Goal: Navigation & Orientation: Find specific page/section

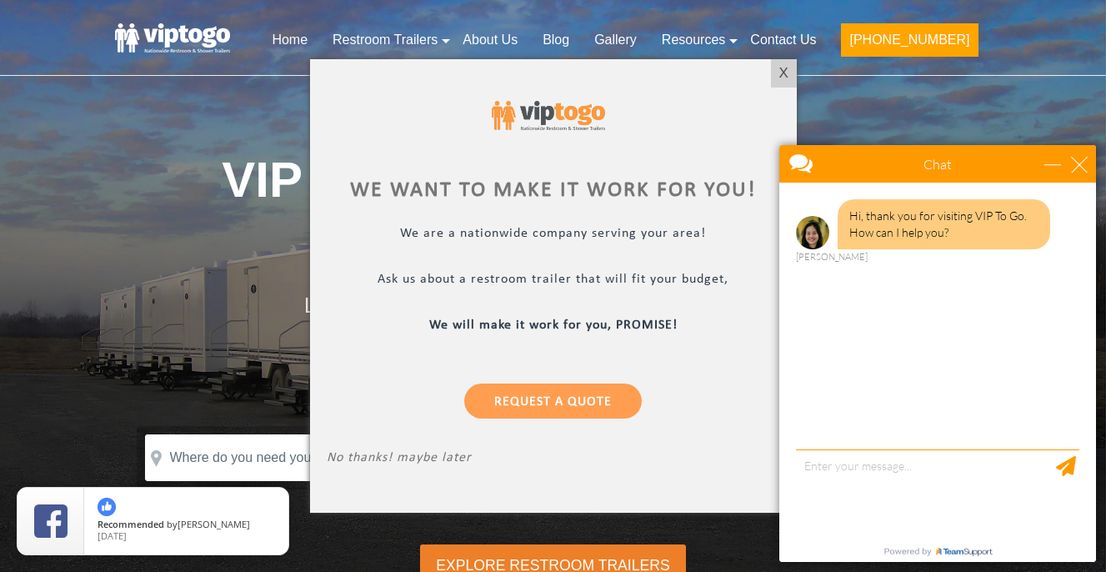
click at [639, 43] on div at bounding box center [553, 286] width 1106 height 572
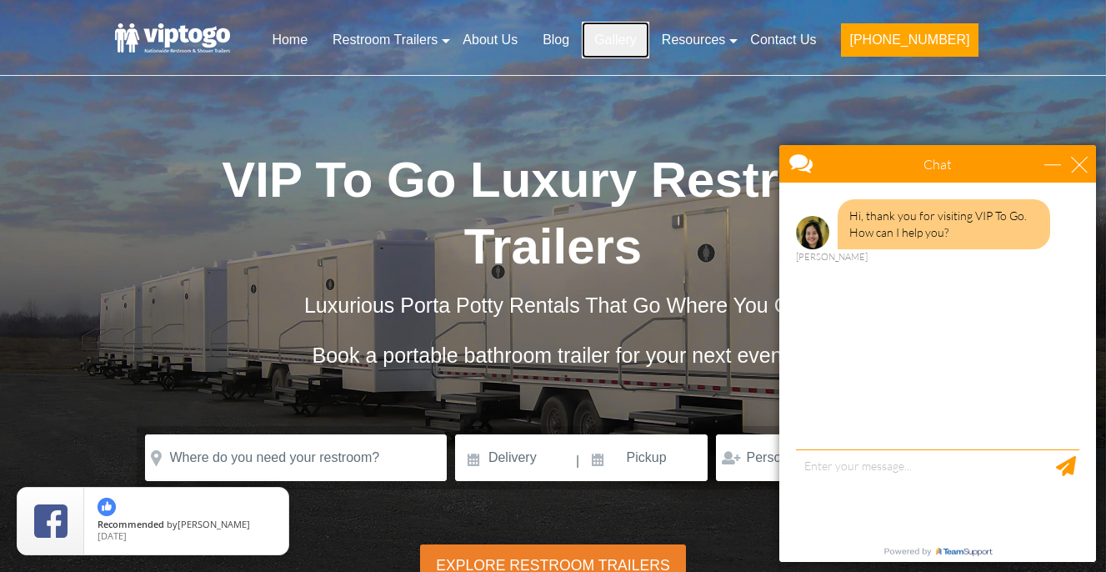
click at [649, 41] on link "Gallery" at bounding box center [616, 40] width 68 height 37
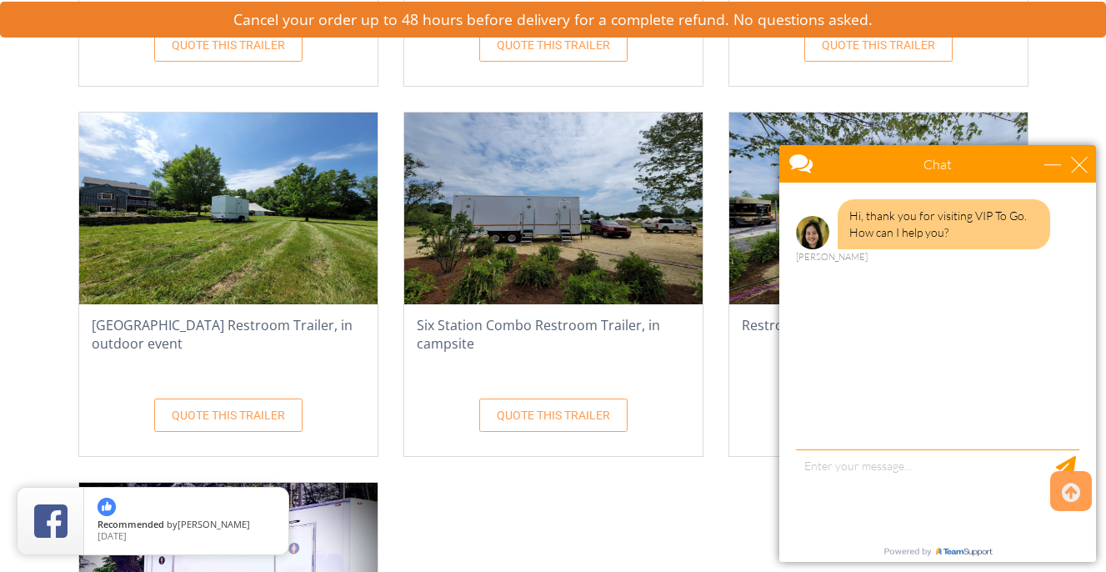
scroll to position [2755, 0]
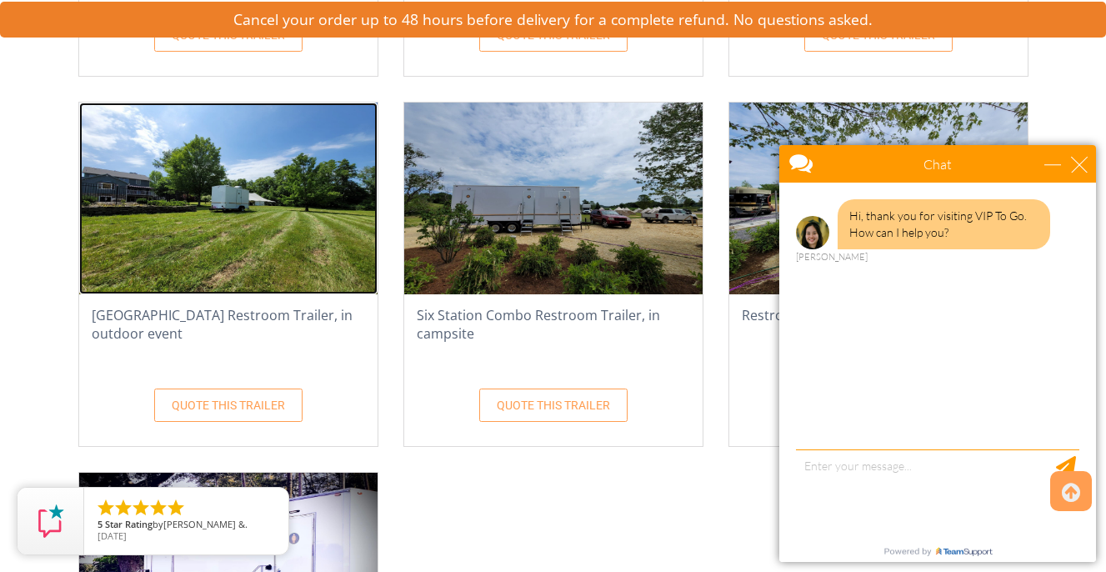
click at [293, 230] on img at bounding box center [228, 199] width 298 height 192
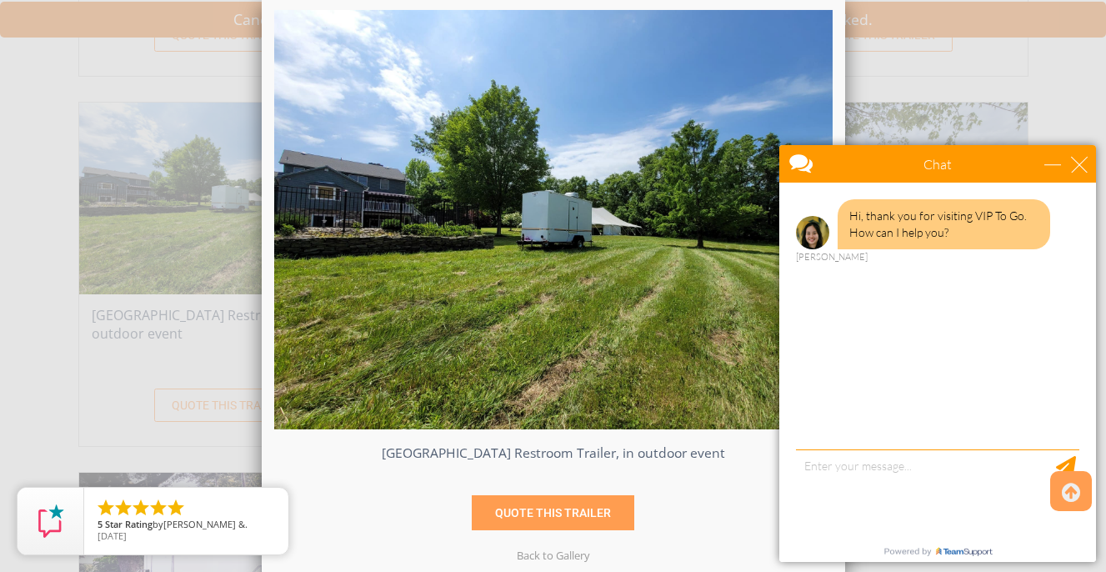
click at [1078, 155] on div "Chat" at bounding box center [938, 164] width 317 height 38
click at [1083, 172] on div "close" at bounding box center [1079, 164] width 17 height 17
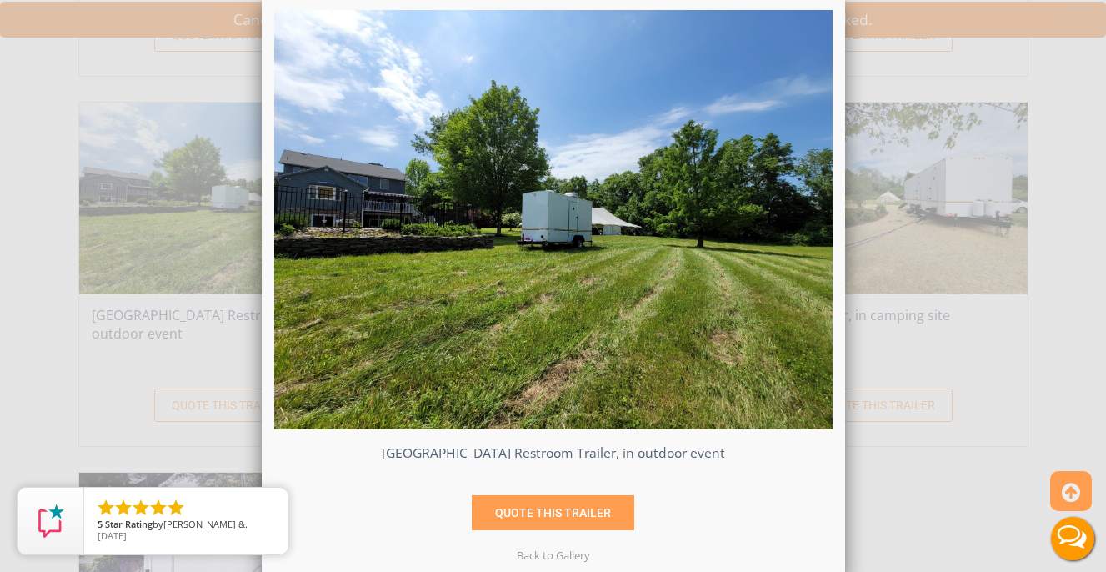
scroll to position [0, 0]
click at [888, 37] on div "Three Station Restroom Trailer, in outdoor event QUOTE THIS TRAILER" at bounding box center [553, 286] width 1106 height 572
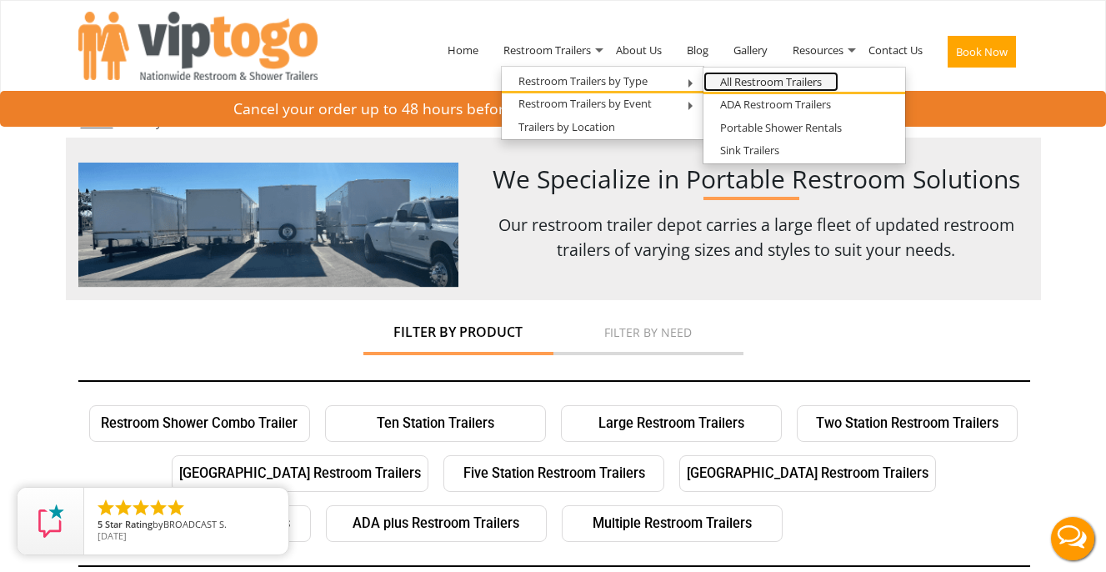
click at [729, 88] on link "All Restroom Trailers" at bounding box center [771, 82] width 135 height 21
